Goal: Find contact information: Find contact information

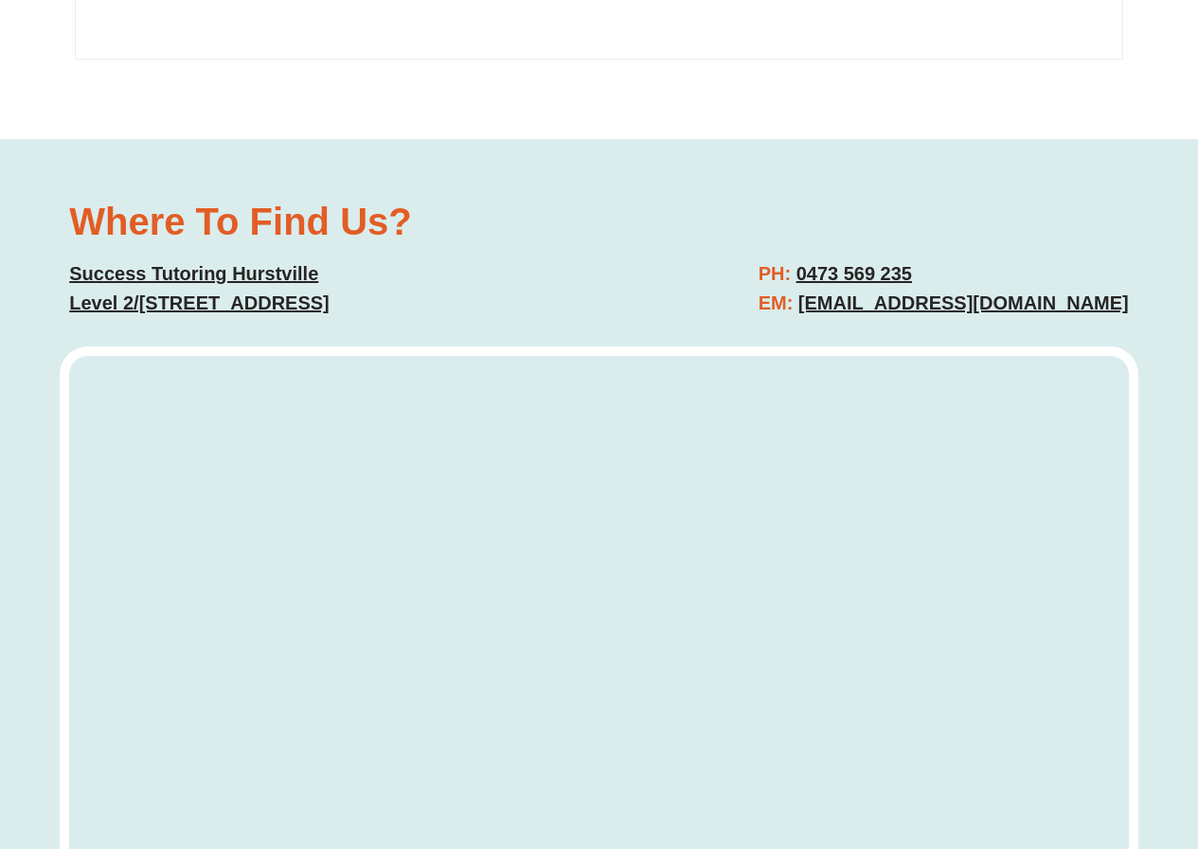
scroll to position [5492, 0]
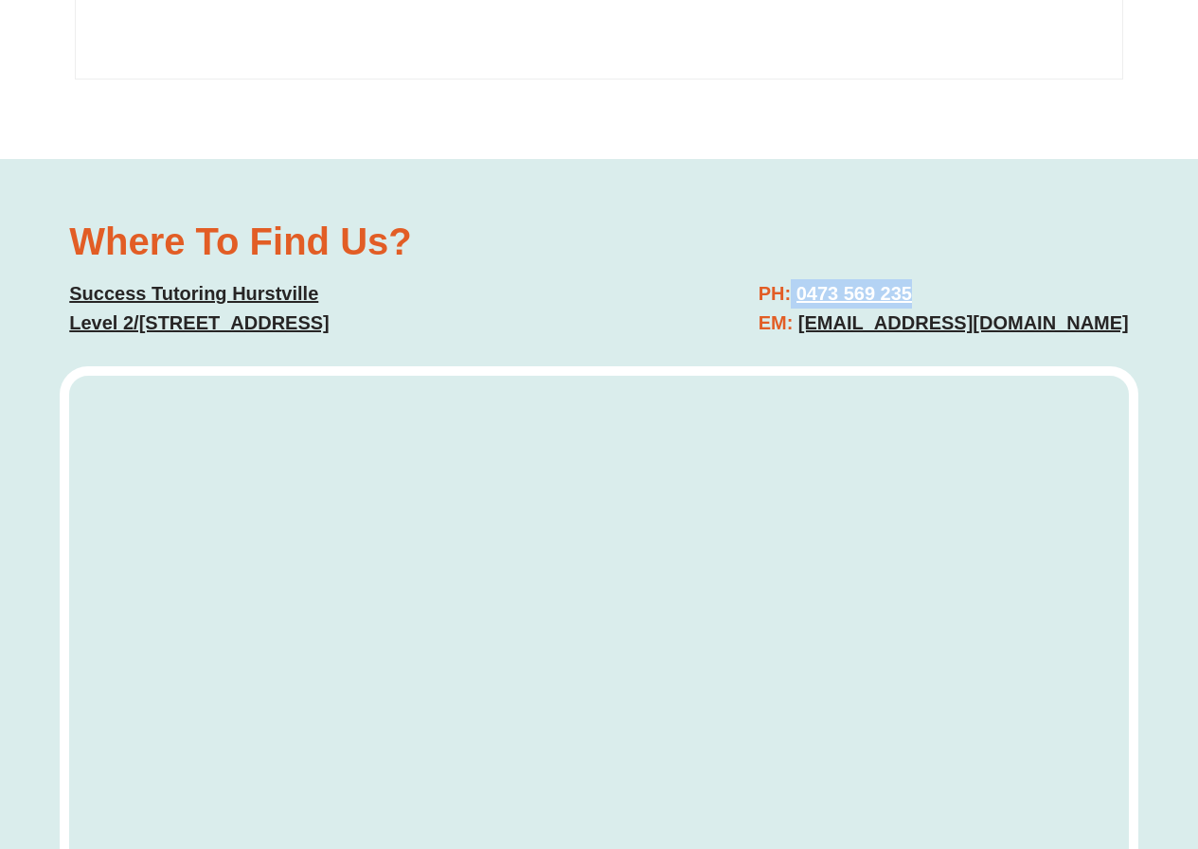
drag, startPoint x: 936, startPoint y: 184, endPoint x: 800, endPoint y: 191, distance: 135.6
click at [800, 279] on h2 "PH: [PHONE_NUMBER] EM: [EMAIL_ADDRESS][DOMAIN_NAME]" at bounding box center [943, 308] width 370 height 59
copy h2 "0473 569 235"
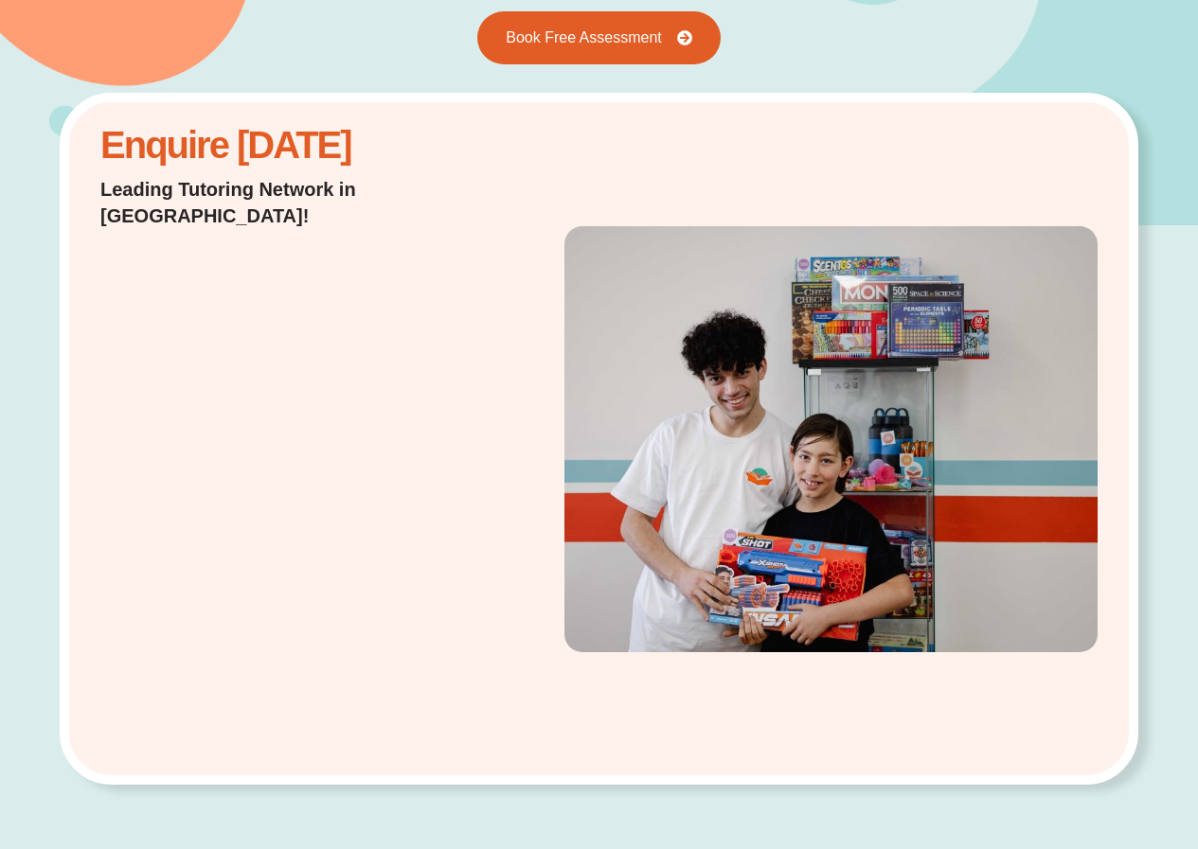
scroll to position [0, 0]
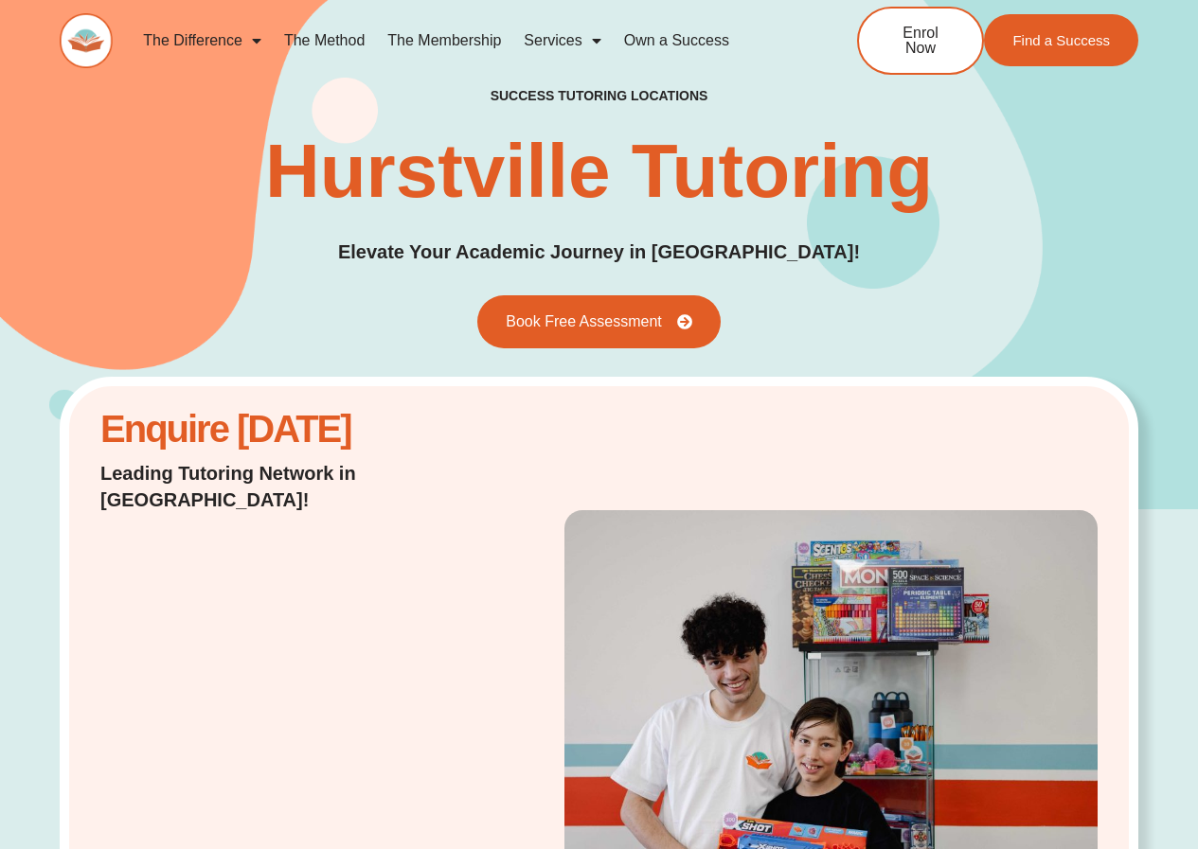
click at [85, 44] on img at bounding box center [86, 40] width 53 height 55
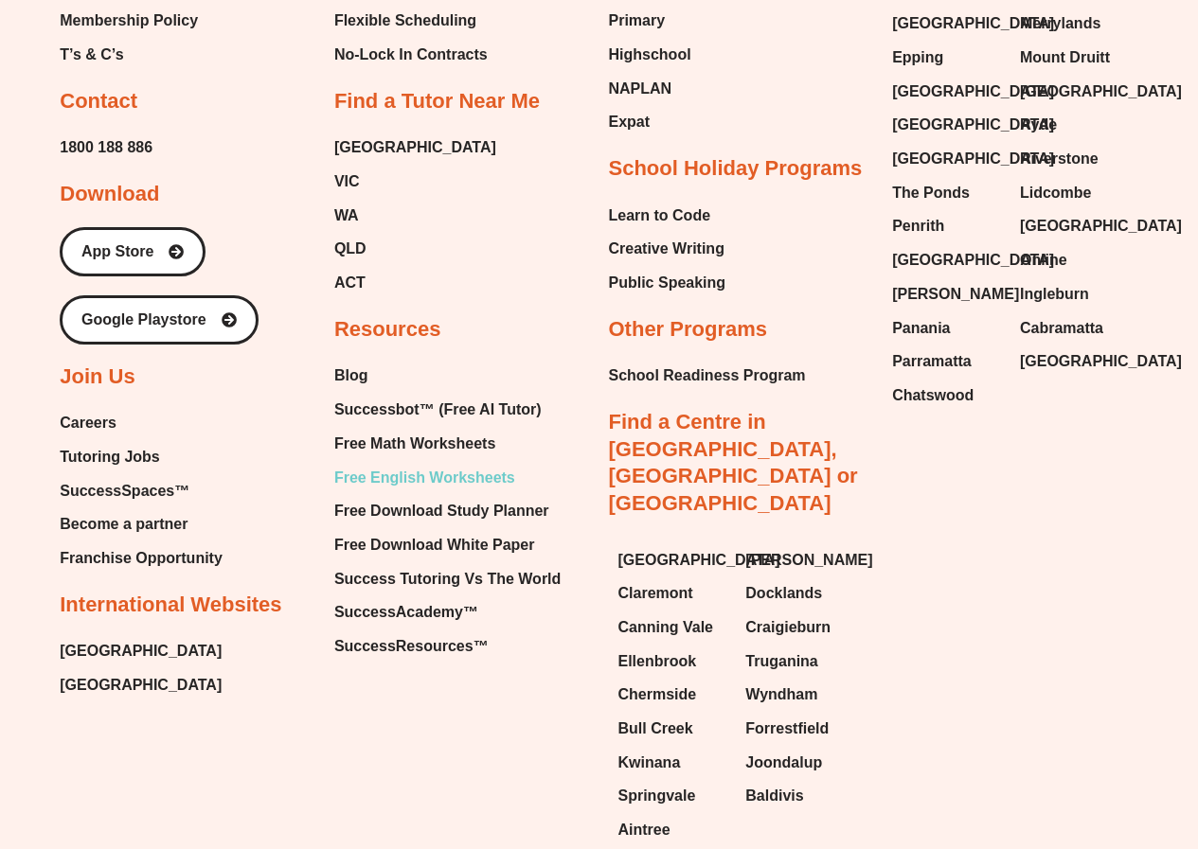
scroll to position [7792, 0]
